Goal: Find specific page/section: Find specific page/section

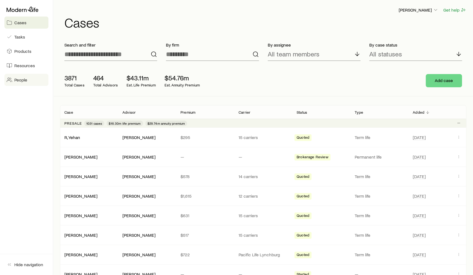
click at [13, 79] on link "People" at bounding box center [26, 80] width 44 height 12
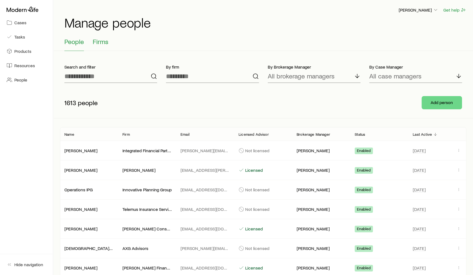
click at [101, 42] on span "Firms" at bounding box center [101, 42] width 16 height 8
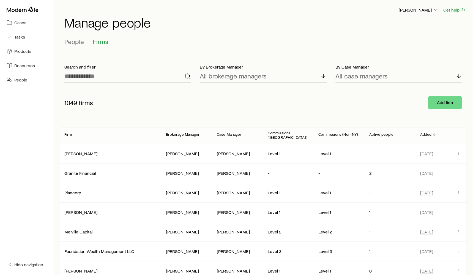
click at [448, 109] on div "Add firm" at bounding box center [444, 103] width 43 height 22
click at [444, 102] on button "Add firm" at bounding box center [445, 102] width 34 height 13
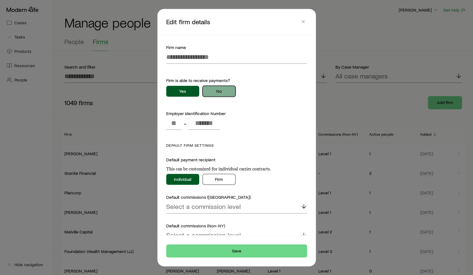
click at [222, 94] on button "No" at bounding box center [218, 91] width 33 height 11
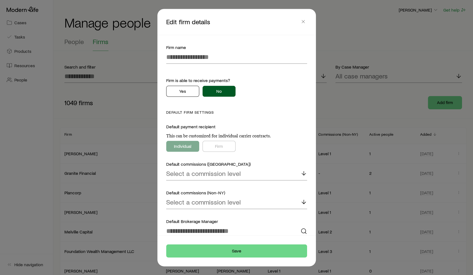
click at [298, 24] on p "Edit firm details" at bounding box center [232, 22] width 133 height 8
click at [301, 24] on icon "button" at bounding box center [302, 21] width 5 height 5
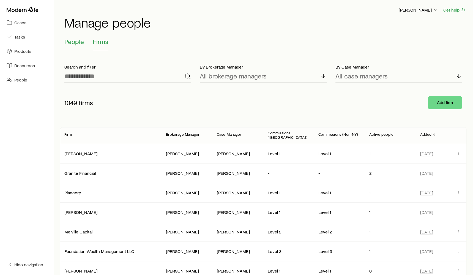
click at [65, 39] on span "People" at bounding box center [74, 42] width 20 height 8
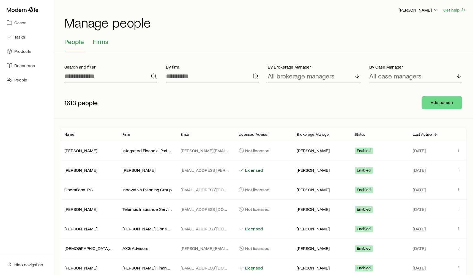
click at [107, 38] on span "Firms" at bounding box center [101, 42] width 16 height 8
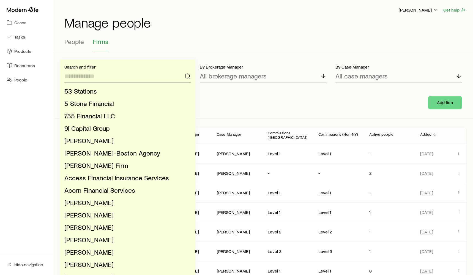
click at [153, 77] on input at bounding box center [127, 76] width 126 height 13
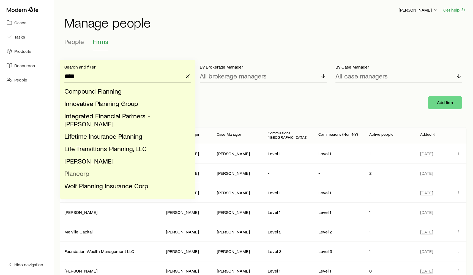
type input "****"
click at [97, 167] on li "Plancorp" at bounding box center [125, 173] width 123 height 12
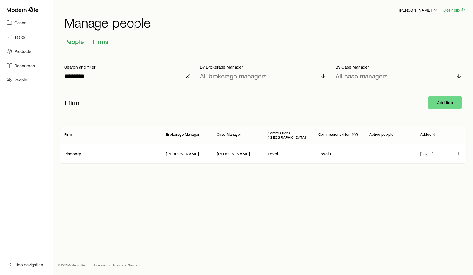
click at [81, 42] on span "People" at bounding box center [74, 42] width 20 height 8
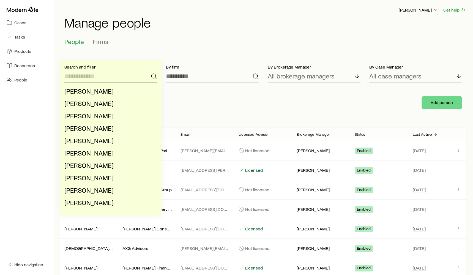
click at [114, 78] on input at bounding box center [110, 76] width 93 height 13
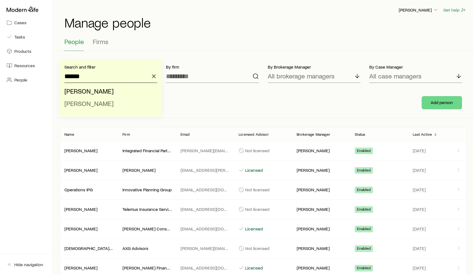
type input "******"
click at [117, 102] on li "[PERSON_NAME]" at bounding box center [108, 103] width 89 height 12
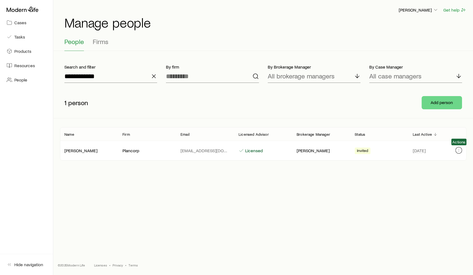
click at [460, 151] on icon "button" at bounding box center [458, 150] width 4 height 4
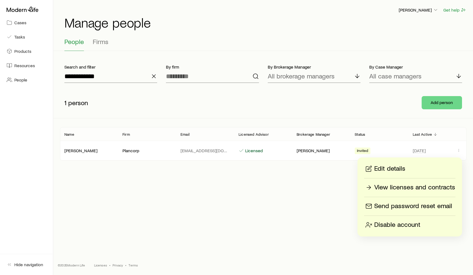
click at [391, 116] on div "1 person Add person" at bounding box center [263, 102] width 406 height 31
